Goal: Information Seeking & Learning: Learn about a topic

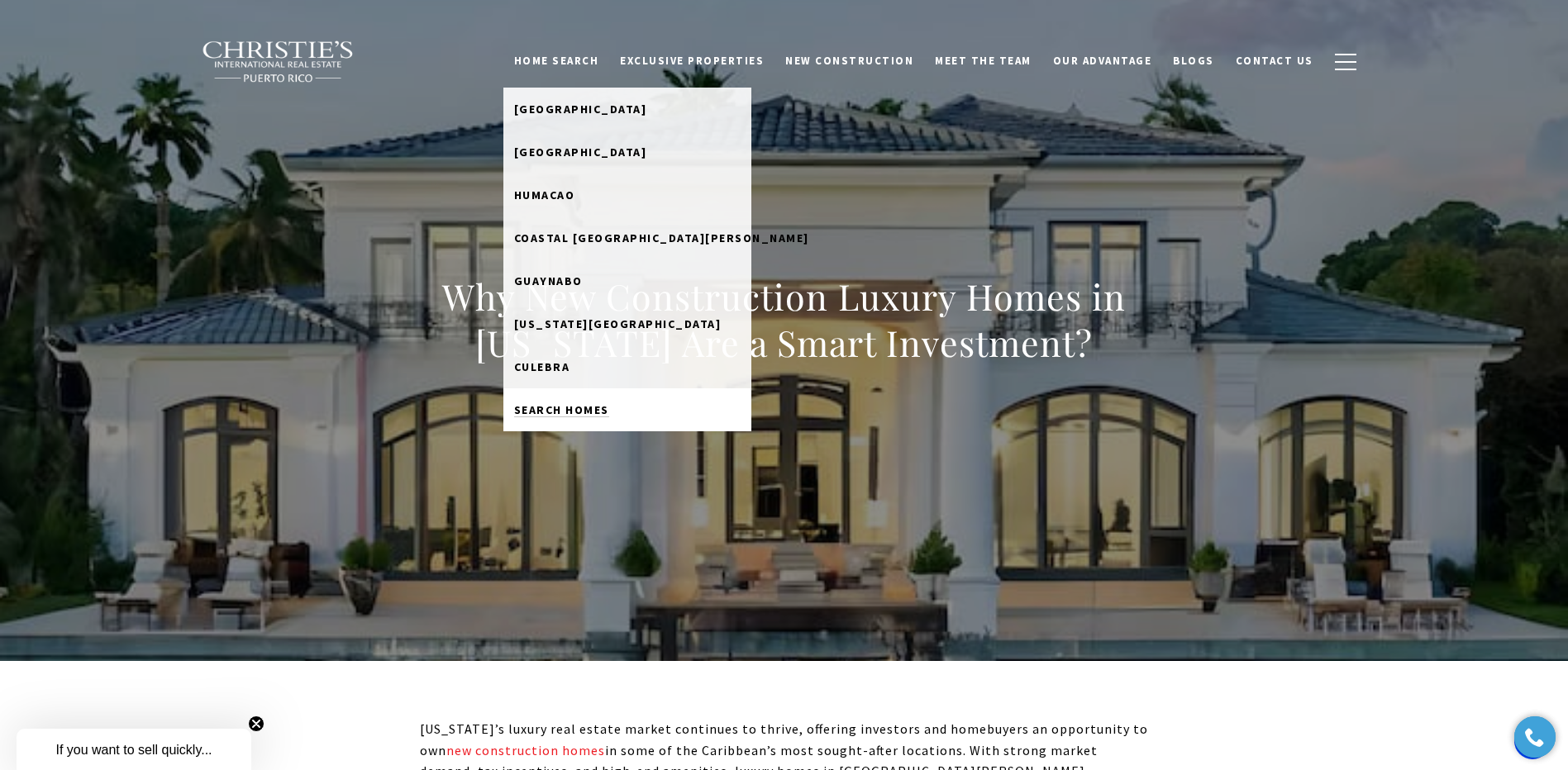
click at [610, 405] on span "Search Homes" at bounding box center [561, 410] width 95 height 15
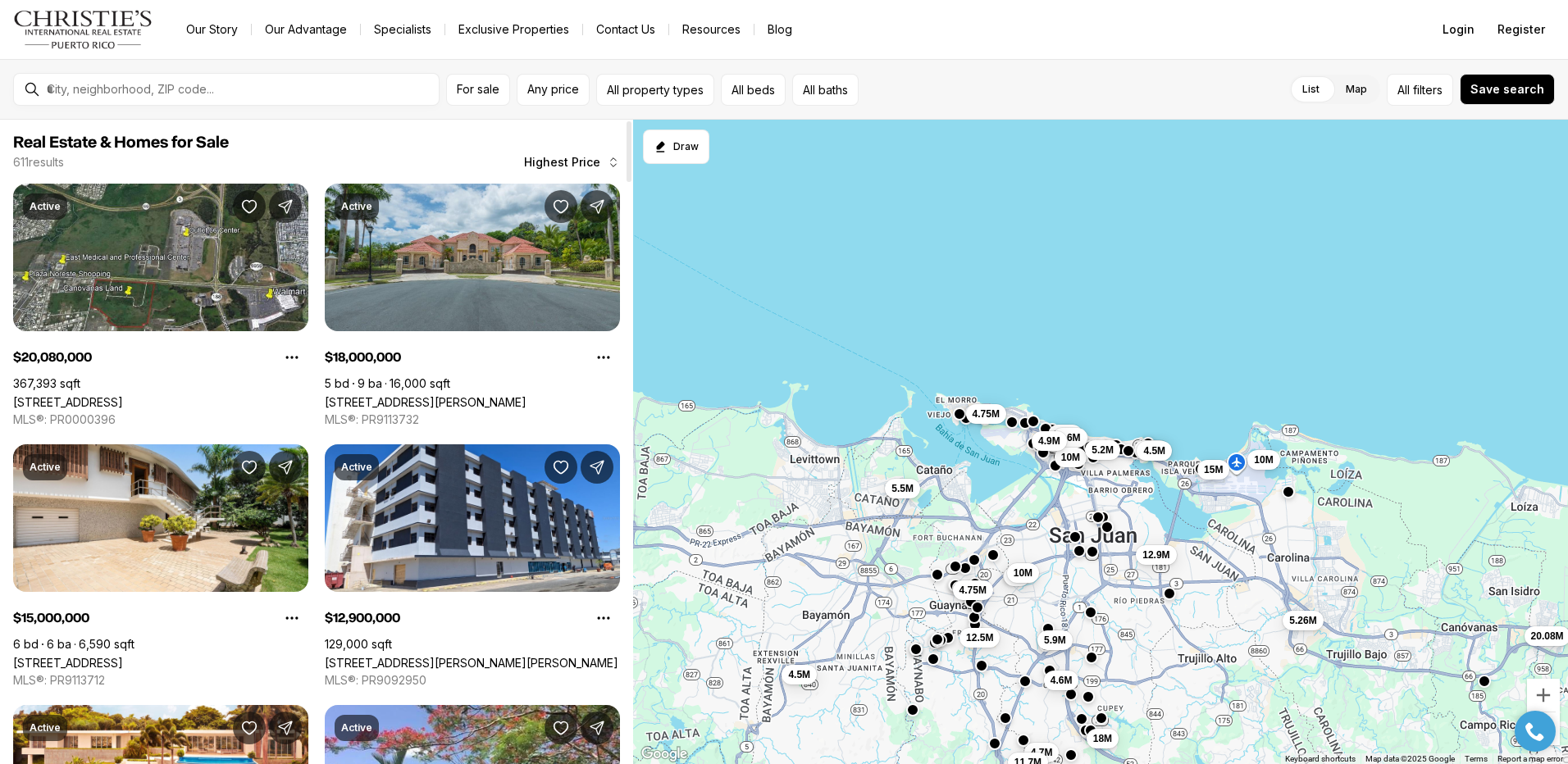
click at [626, 162] on div at bounding box center [628, 151] width 5 height 61
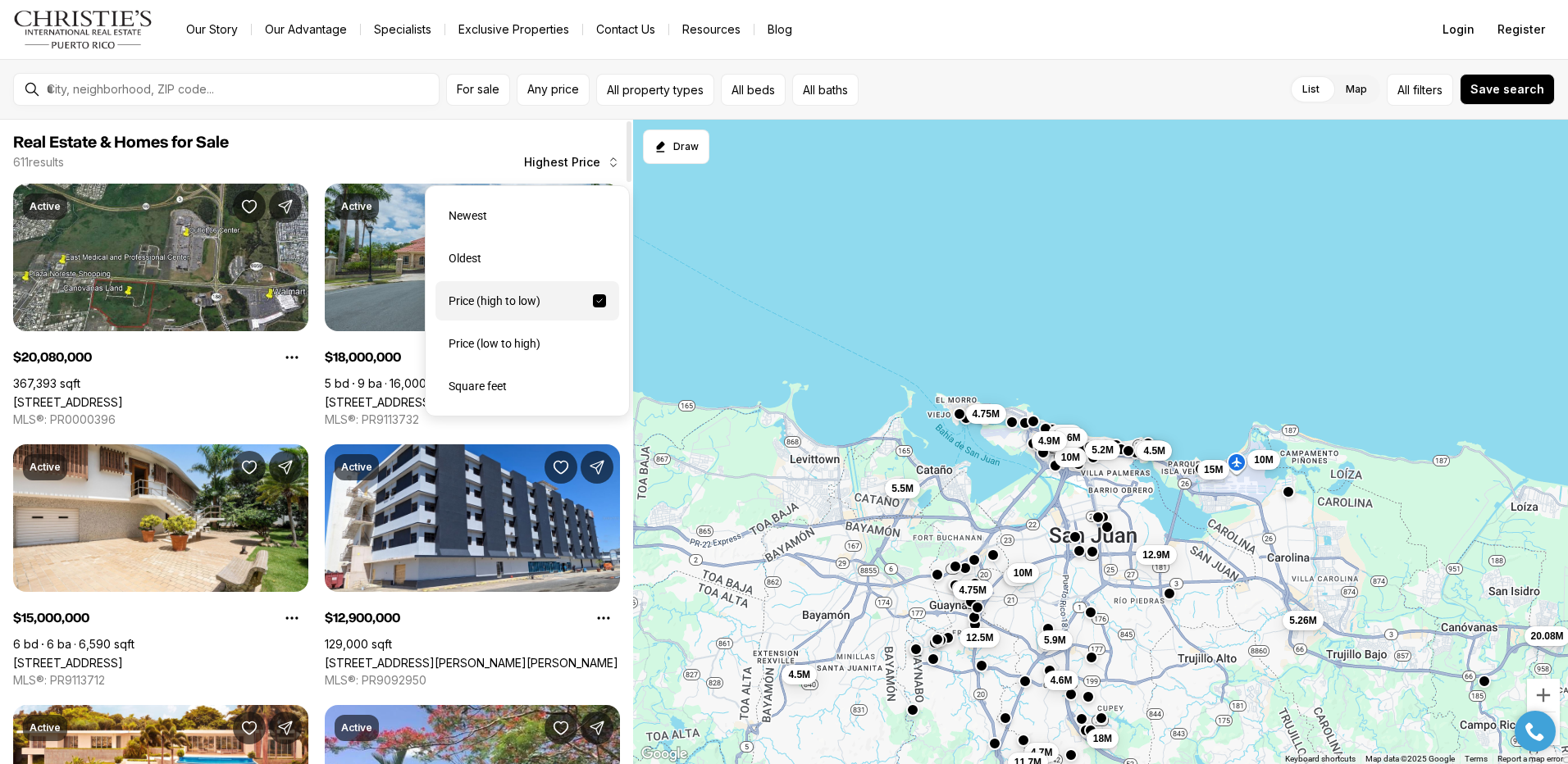
click at [610, 158] on icon "button" at bounding box center [613, 162] width 13 height 13
click at [474, 211] on div "Newest" at bounding box center [527, 215] width 184 height 39
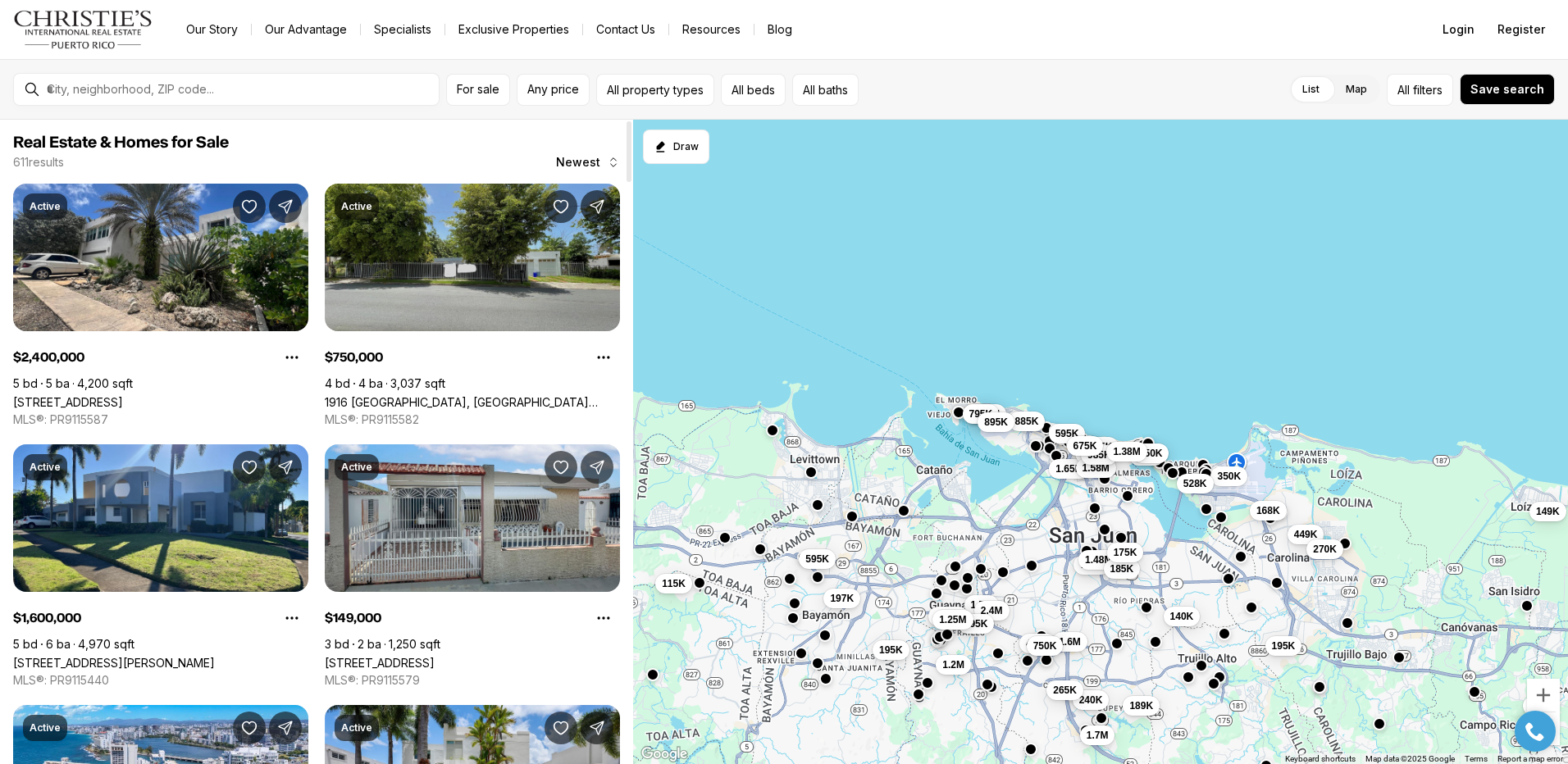
click at [473, 396] on link "1916 SAUCO, SAN JUAN PR, 00921" at bounding box center [473, 402] width 295 height 14
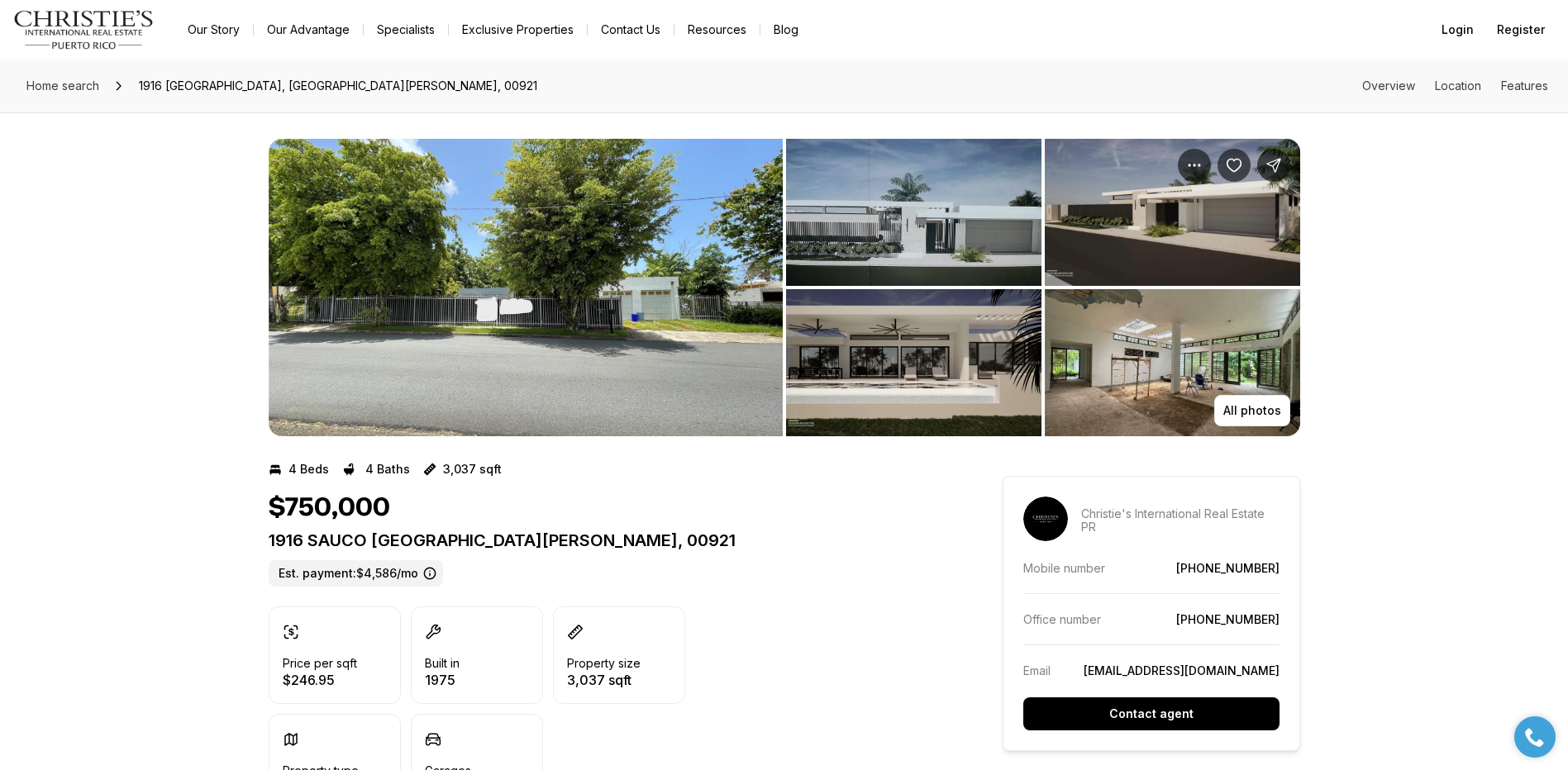
click at [747, 294] on img "View image gallery" at bounding box center [525, 287] width 514 height 297
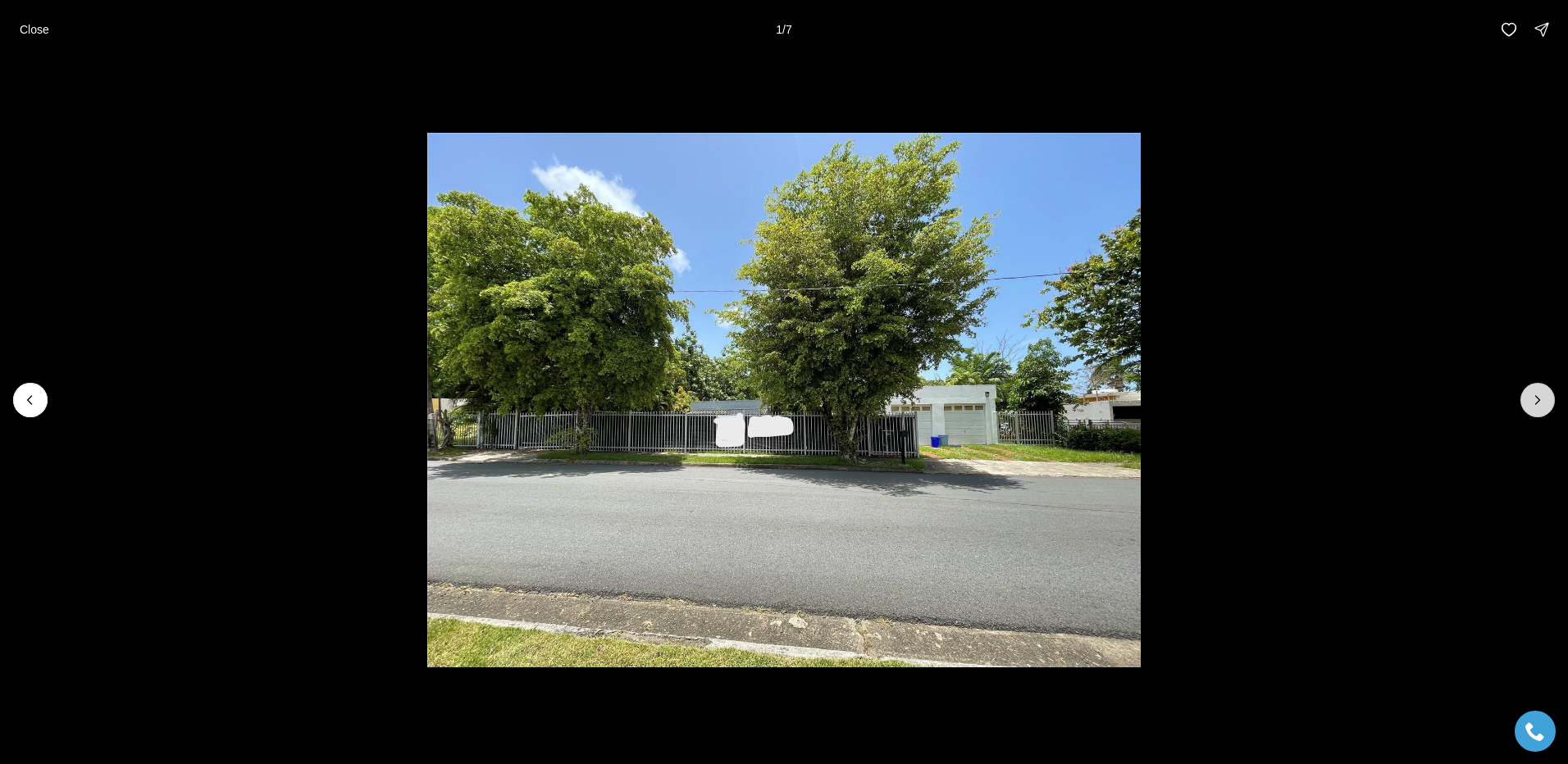
click at [1528, 393] on button "Next slide" at bounding box center [1537, 400] width 34 height 34
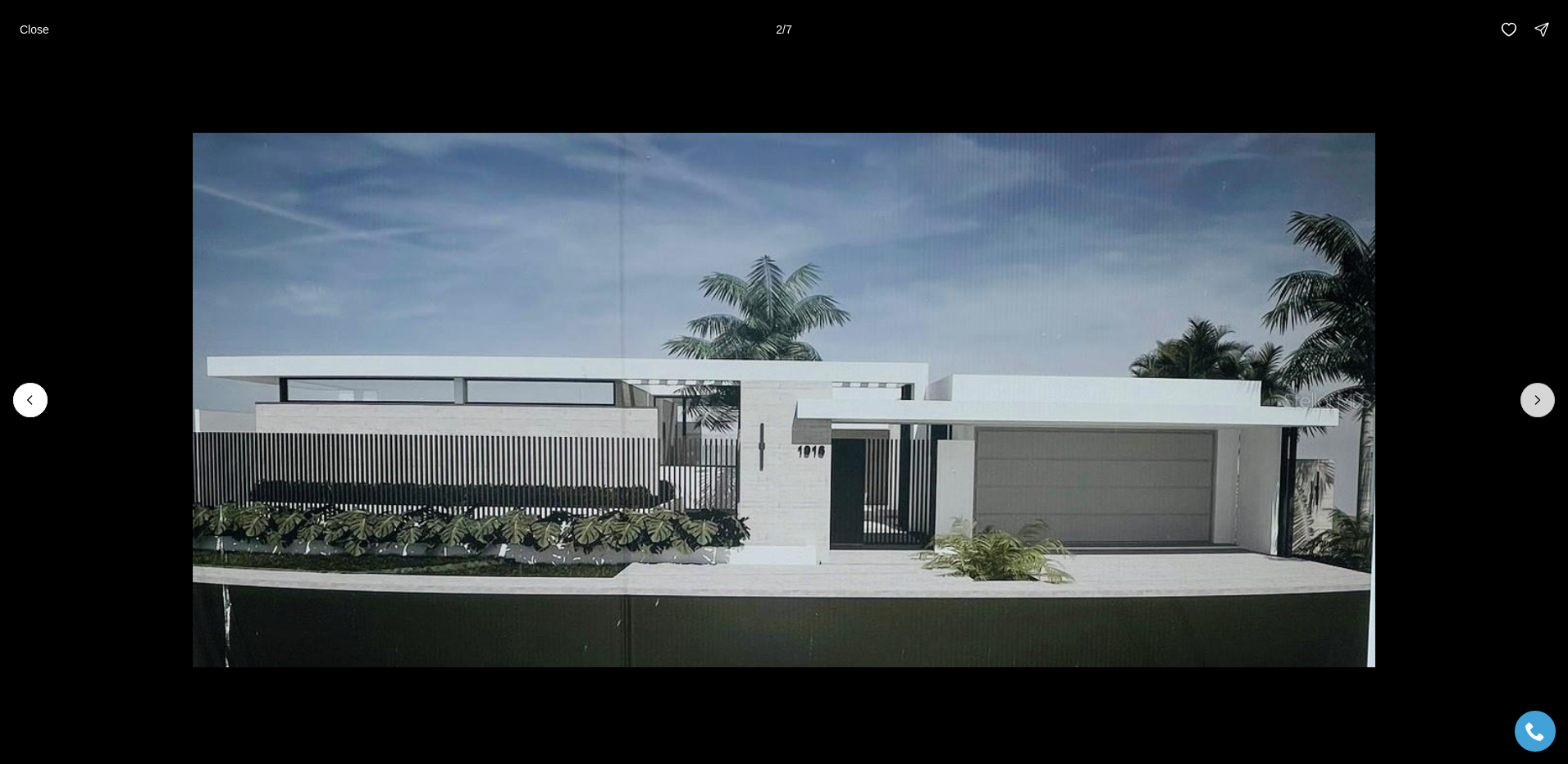
click at [1528, 393] on button "Next slide" at bounding box center [1537, 400] width 34 height 34
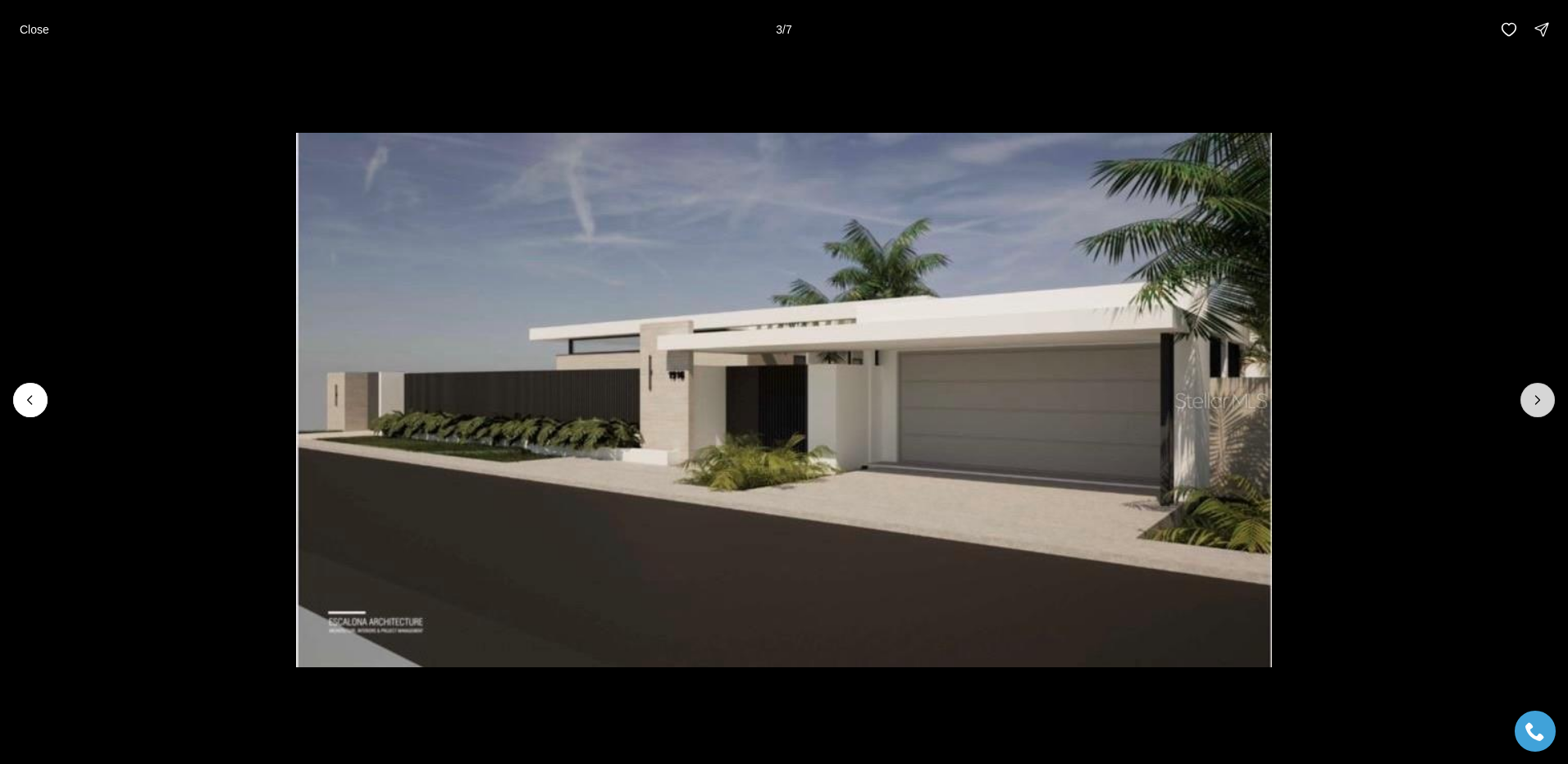
click at [1528, 393] on button "Next slide" at bounding box center [1537, 400] width 34 height 34
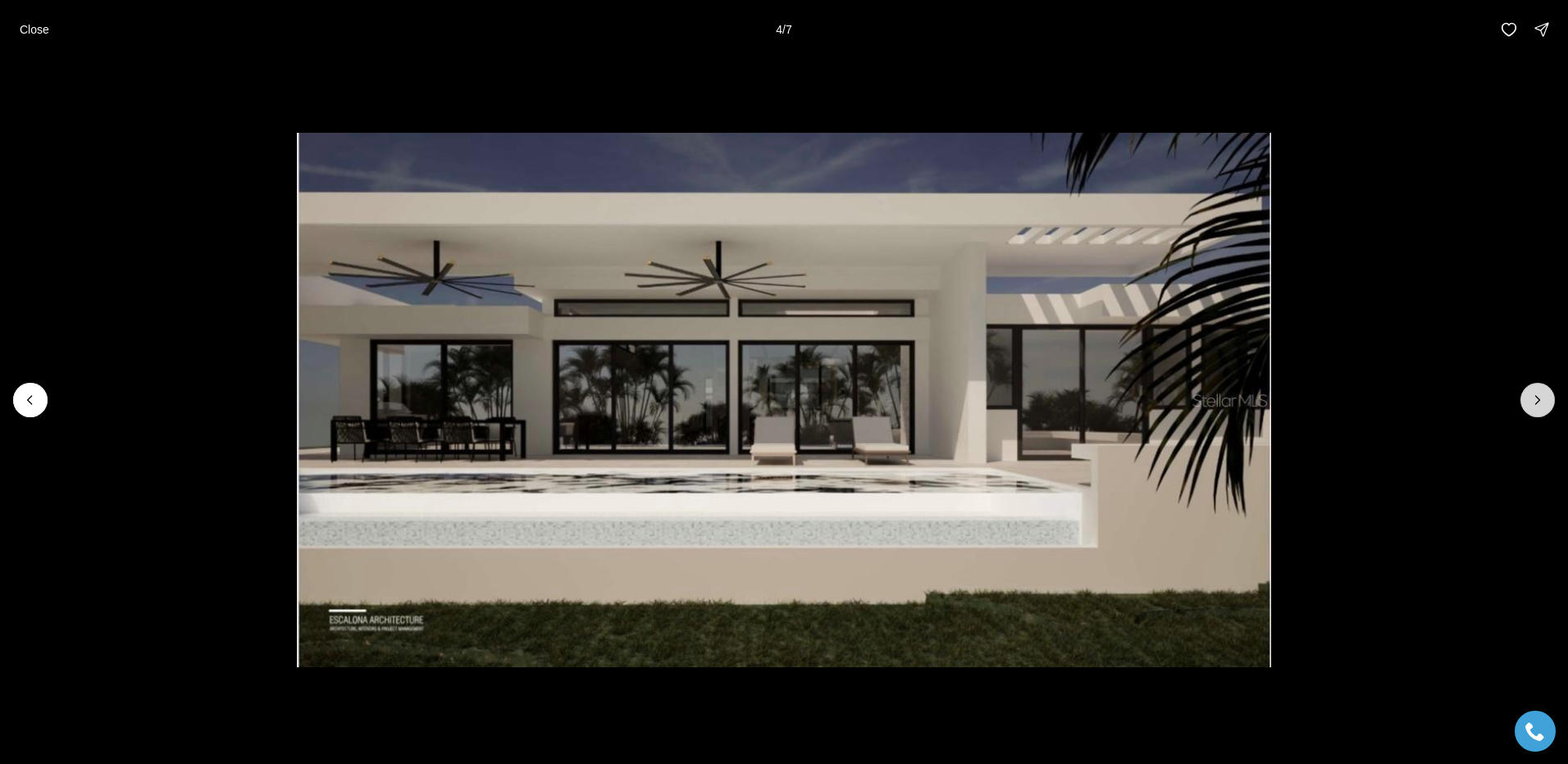
click at [1528, 393] on button "Next slide" at bounding box center [1537, 400] width 34 height 34
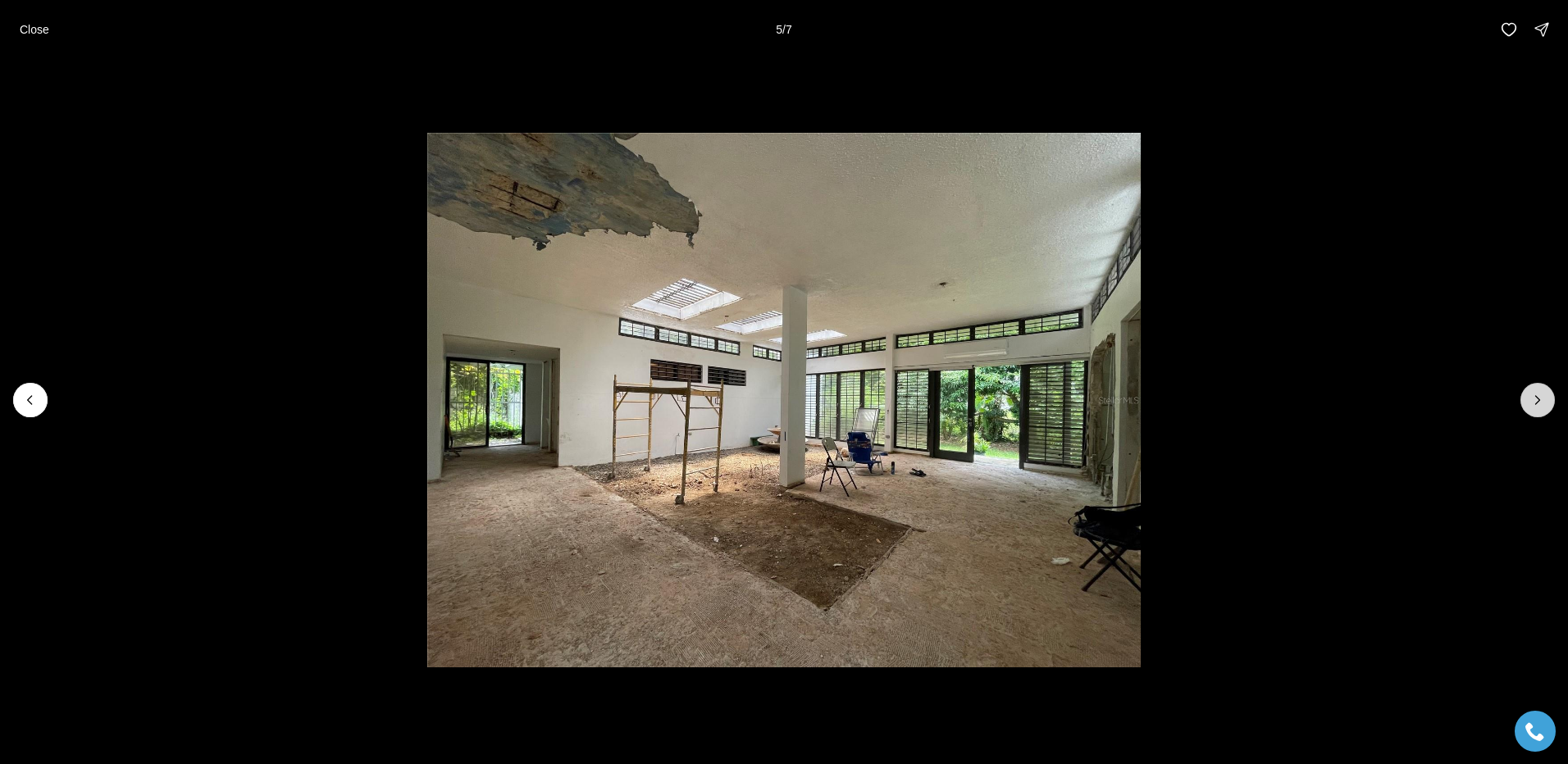
click at [1528, 393] on button "Next slide" at bounding box center [1537, 400] width 34 height 34
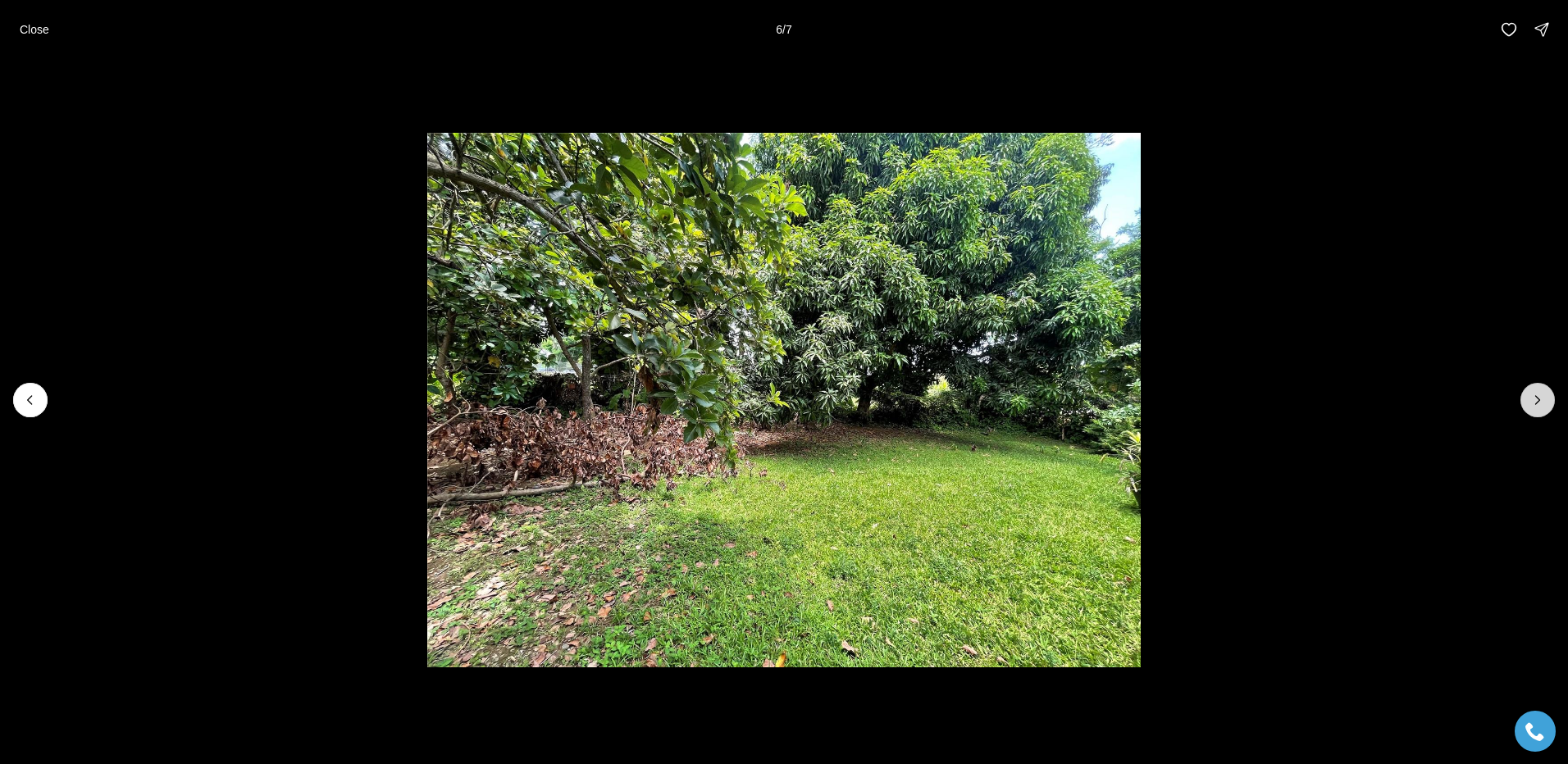
click at [1528, 394] on button "Next slide" at bounding box center [1537, 400] width 34 height 34
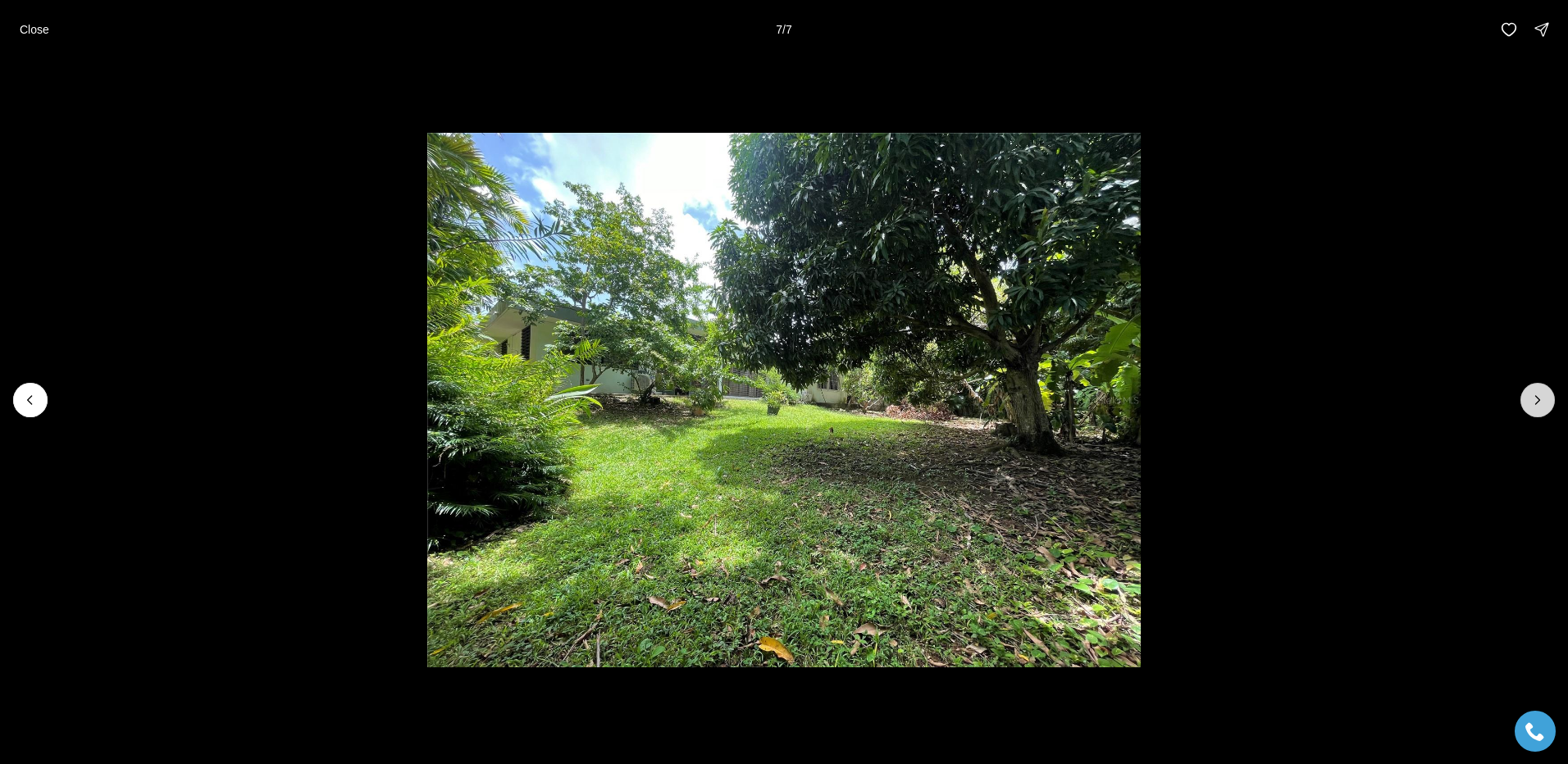
click at [1528, 394] on div at bounding box center [1537, 400] width 34 height 34
click at [1533, 394] on div at bounding box center [1537, 400] width 34 height 34
click at [43, 23] on p "Close" at bounding box center [34, 29] width 30 height 13
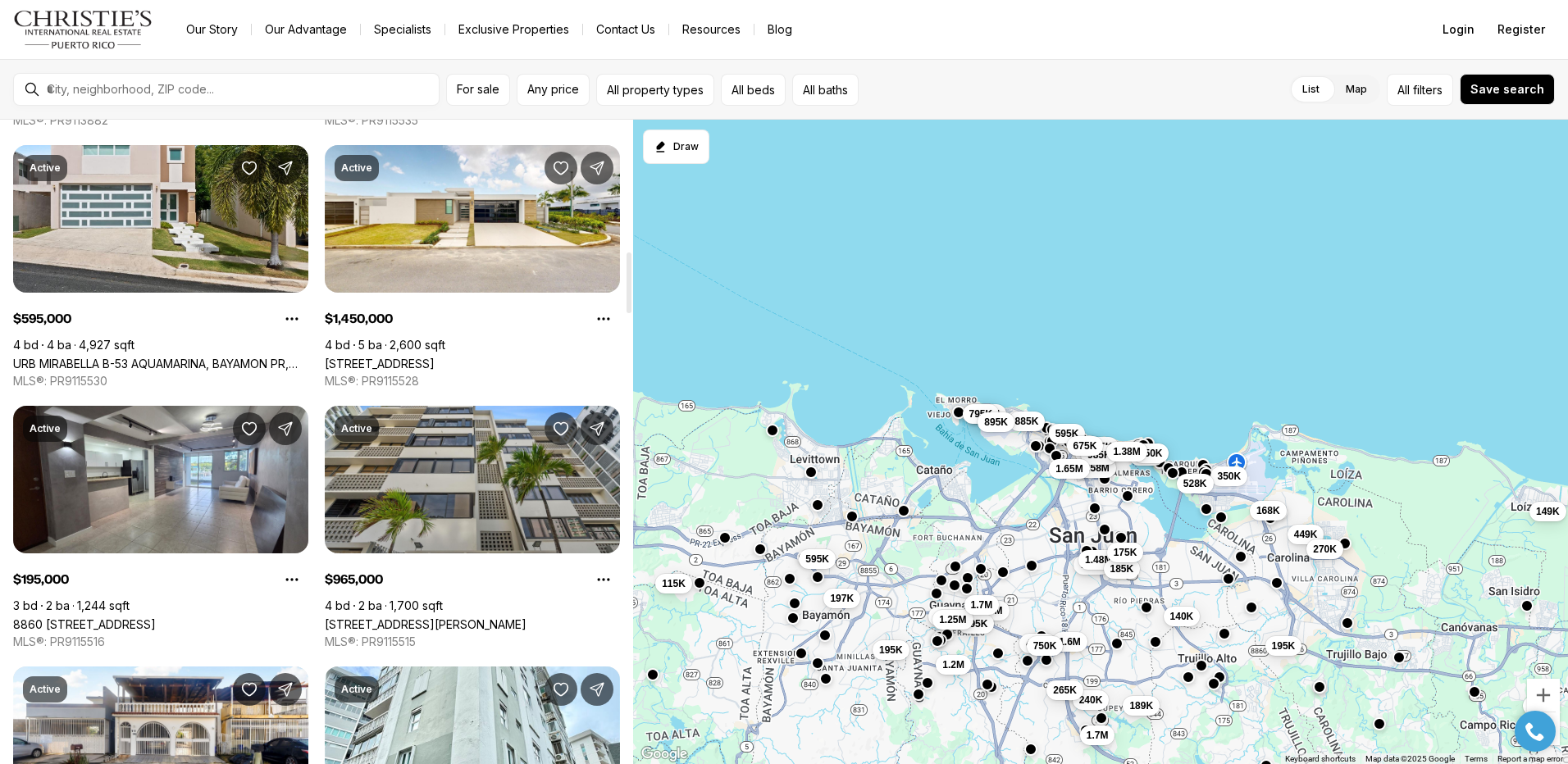
scroll to position [1394, 0]
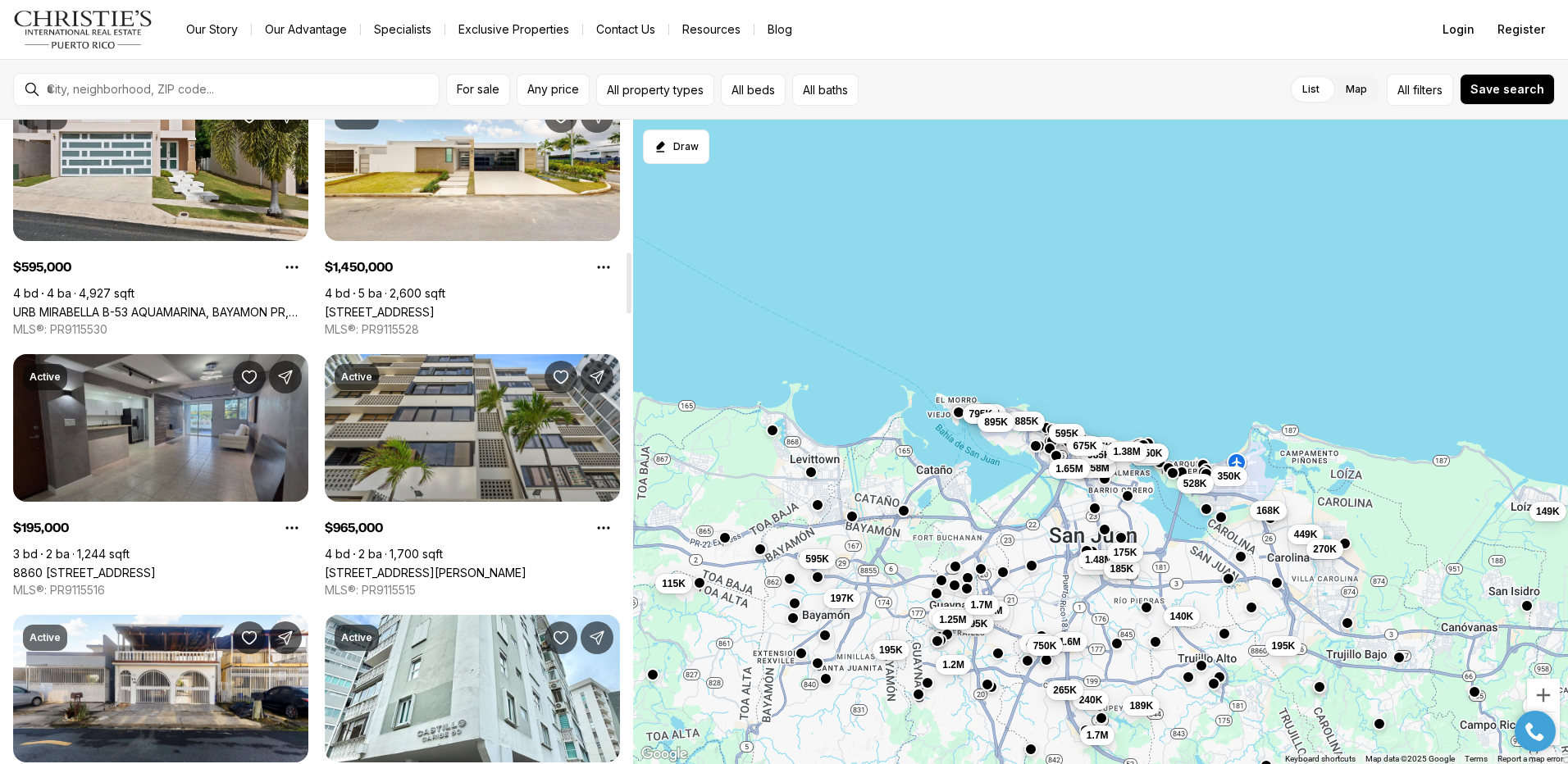
click at [156, 566] on link "8860 [STREET_ADDRESS]" at bounding box center [84, 572] width 143 height 14
